Goal: Task Accomplishment & Management: Manage account settings

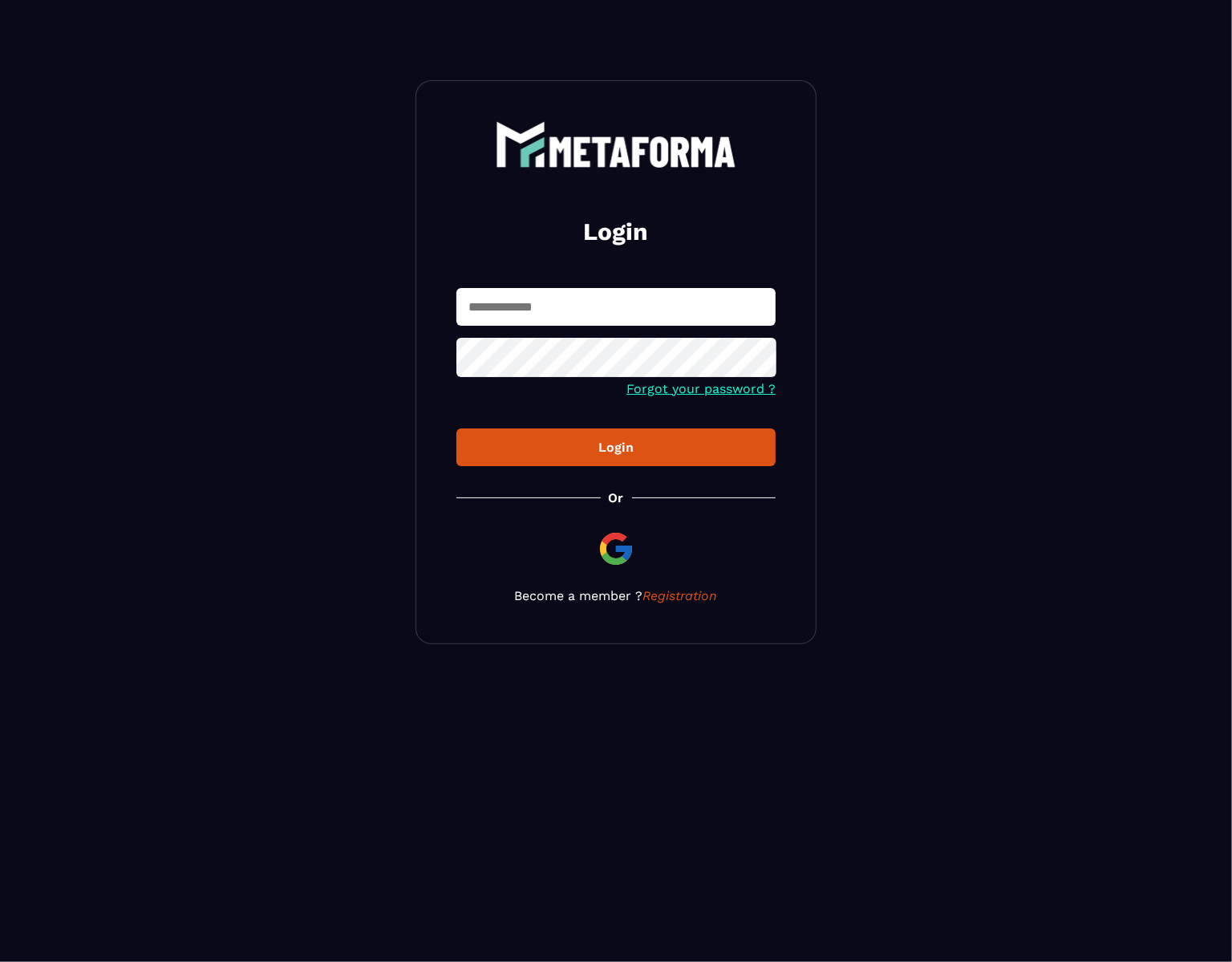
click at [710, 305] on input "text" at bounding box center [616, 306] width 319 height 38
paste input "**********"
type input "**********"
click at [470, 450] on div "Login" at bounding box center [616, 447] width 294 height 16
